Goal: Check status

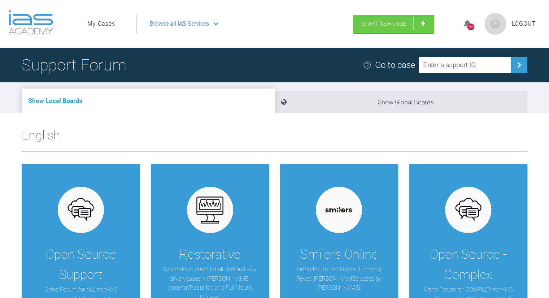
click at [105, 24] on link "My Cases" at bounding box center [101, 23] width 28 height 9
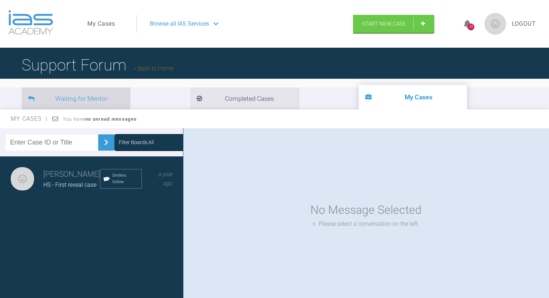
click at [66, 90] on li "Waiting for Mentor" at bounding box center [76, 98] width 108 height 22
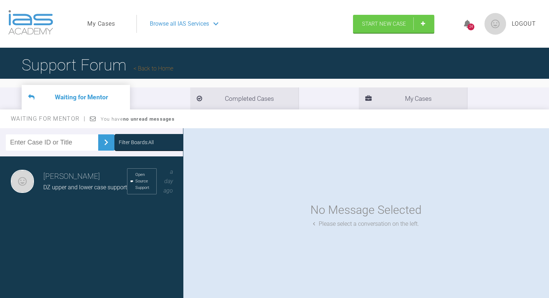
click at [78, 186] on span "DZ upper and lower case support" at bounding box center [85, 187] width 84 height 7
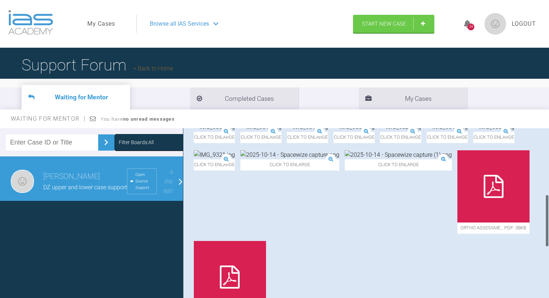
scroll to position [215, 0]
